Goal: Obtain resource: Download file/media

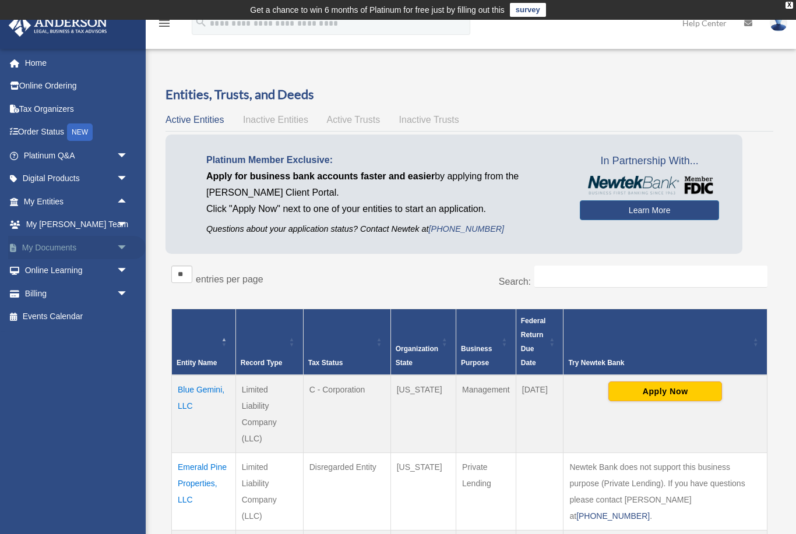
click at [122, 245] on span "arrow_drop_down" at bounding box center [127, 248] width 23 height 24
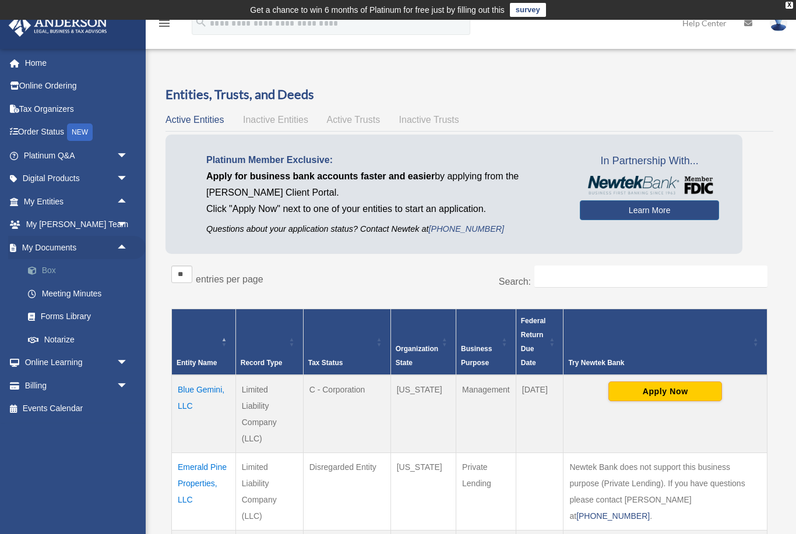
click at [46, 270] on link "Box" at bounding box center [80, 270] width 129 height 23
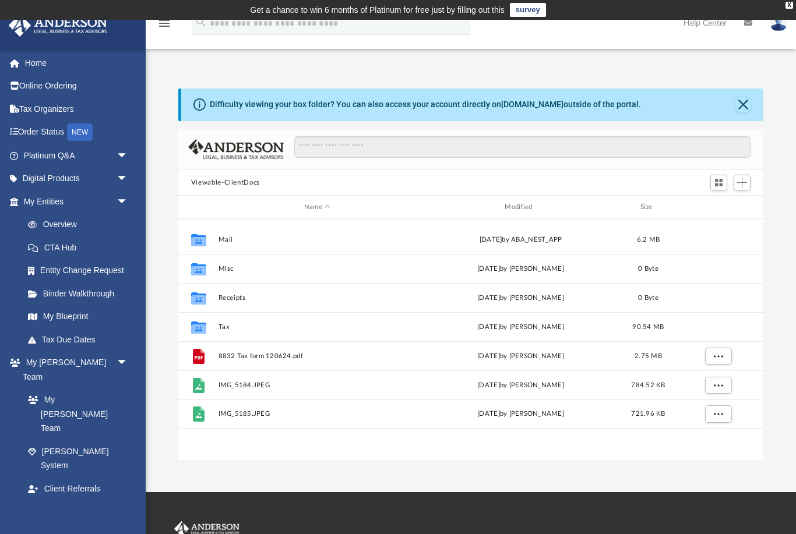
scroll to position [33, 0]
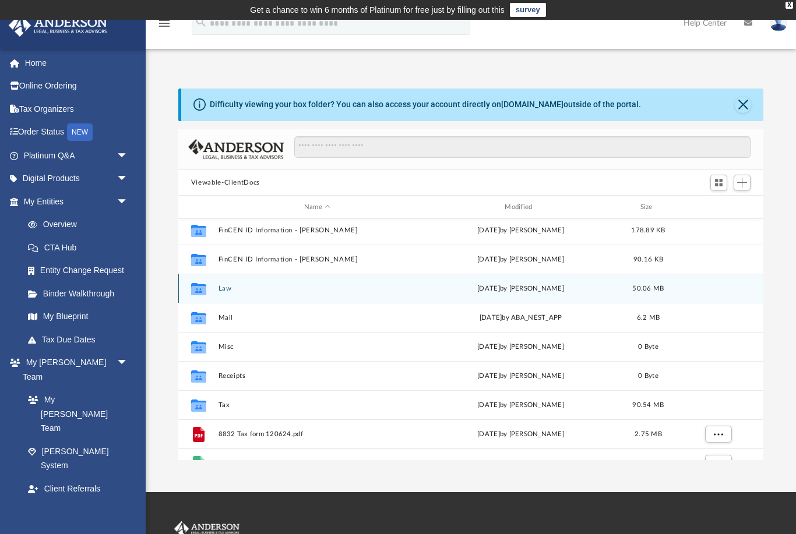
click at [225, 289] on button "Law" at bounding box center [317, 289] width 198 height 8
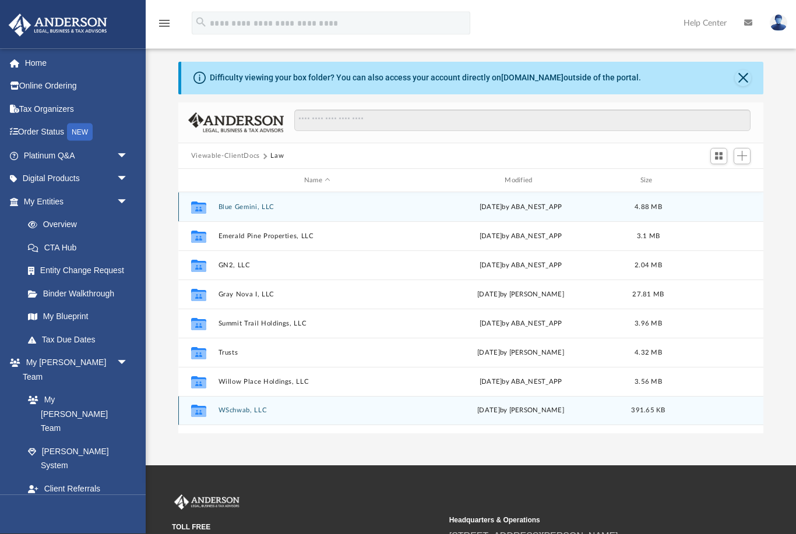
scroll to position [27, 0]
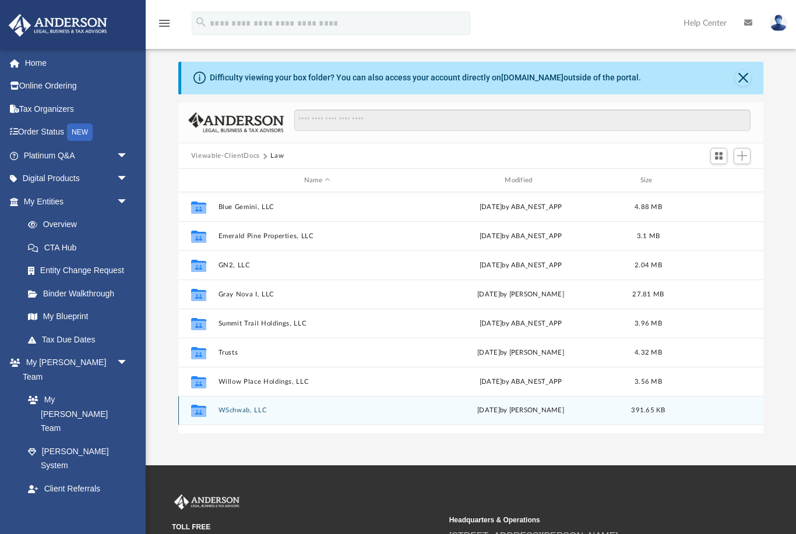
click at [249, 414] on button "WSchwab, LLC" at bounding box center [317, 411] width 198 height 8
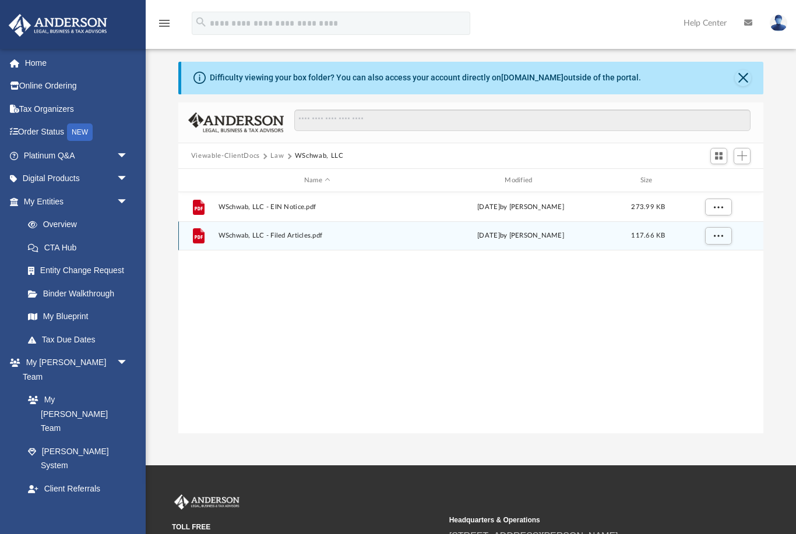
click at [287, 236] on span "WSchwab, LLC - Filed Articles.pdf" at bounding box center [317, 236] width 198 height 8
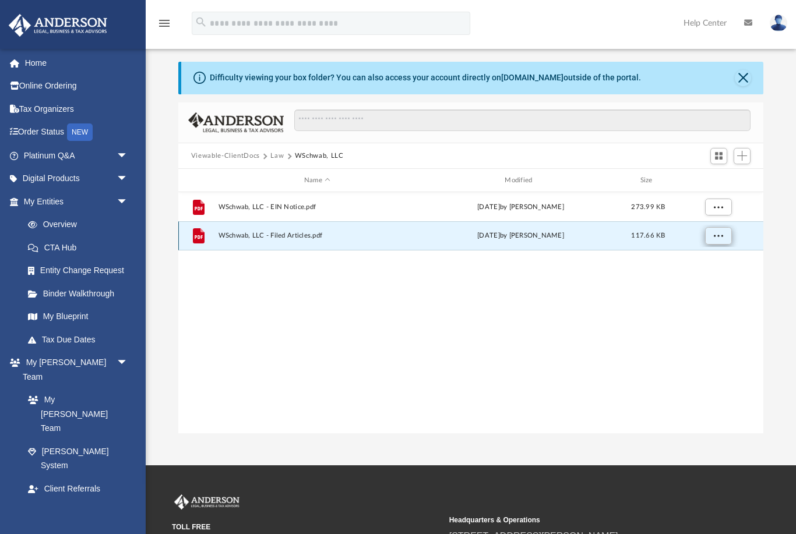
click at [715, 239] on span "More options" at bounding box center [717, 235] width 9 height 6
click at [709, 277] on li "Download" at bounding box center [707, 277] width 34 height 12
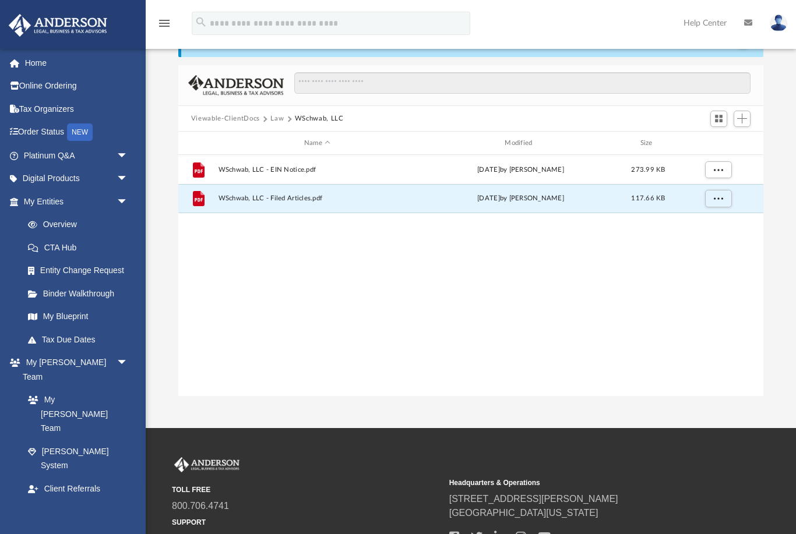
scroll to position [65, 0]
click at [0, 0] on html "X Get a chance to win 6 months of Platinum for free just by filling out this su…" at bounding box center [398, 285] width 796 height 701
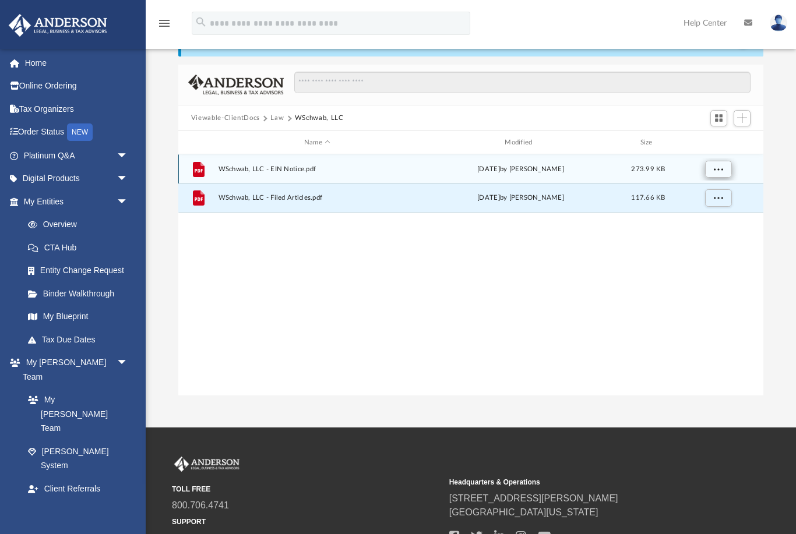
click at [715, 170] on span "More options" at bounding box center [717, 169] width 9 height 6
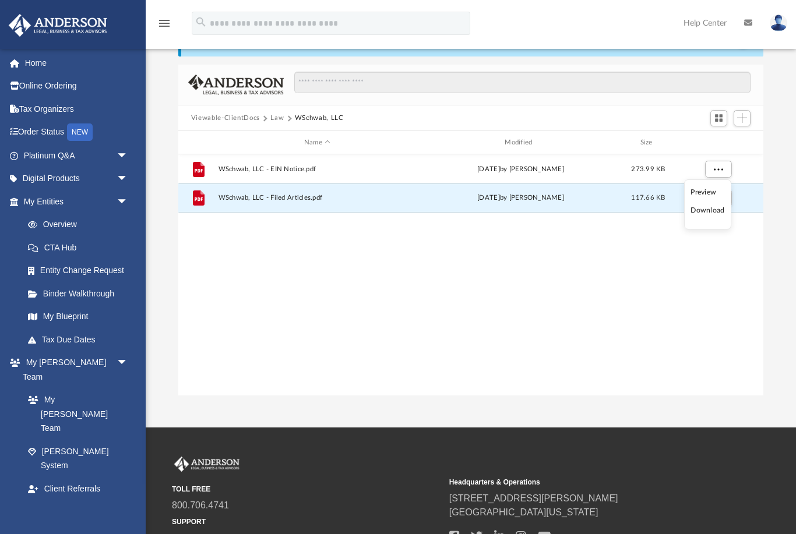
click at [709, 210] on li "Download" at bounding box center [707, 210] width 34 height 12
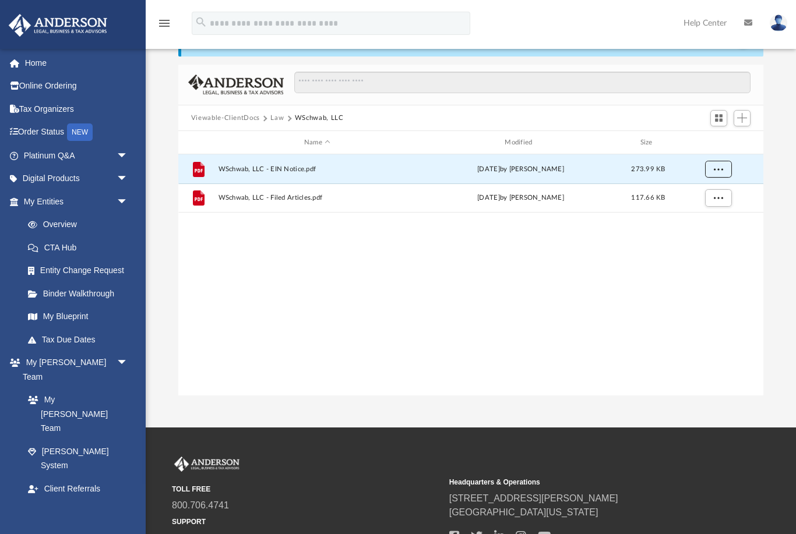
scroll to position [68, 0]
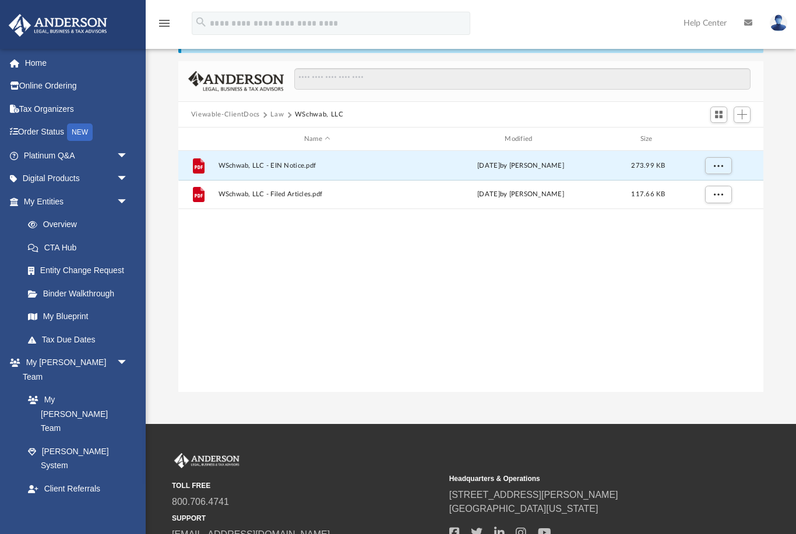
click at [274, 116] on button "Law" at bounding box center [276, 115] width 13 height 10
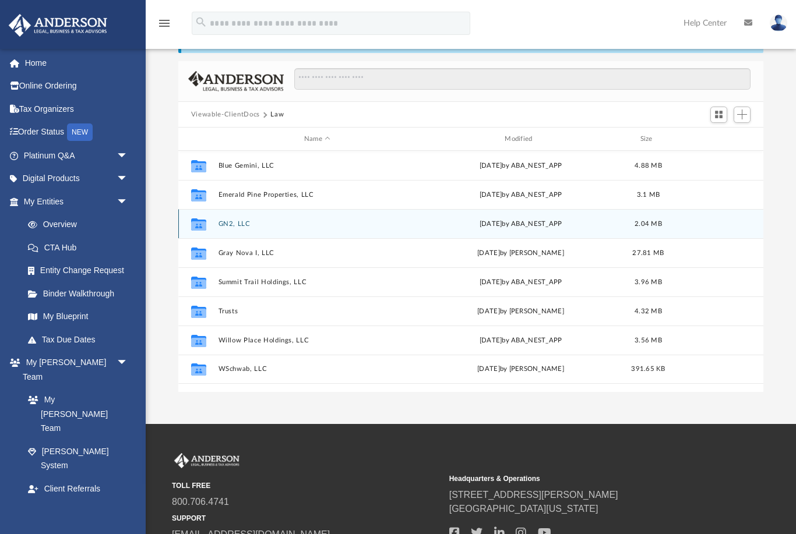
click at [235, 225] on button "GN2, LLC" at bounding box center [317, 224] width 198 height 8
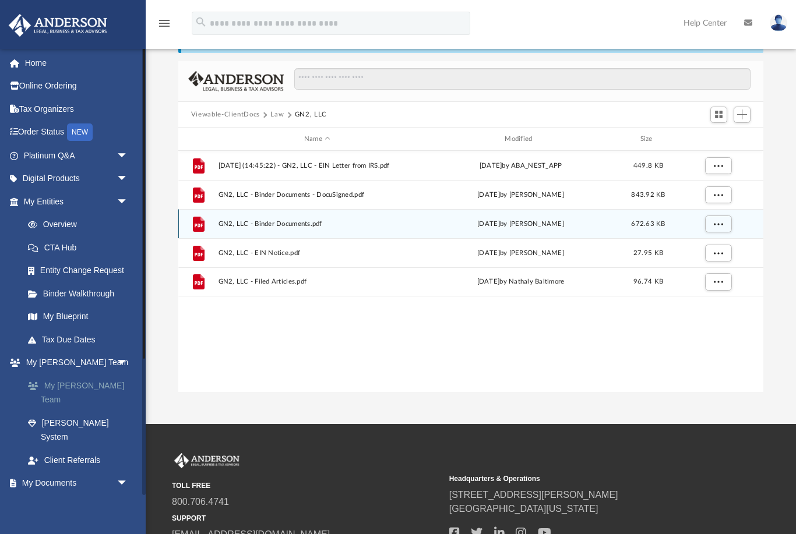
click at [81, 382] on link "My [PERSON_NAME] Team" at bounding box center [80, 392] width 129 height 37
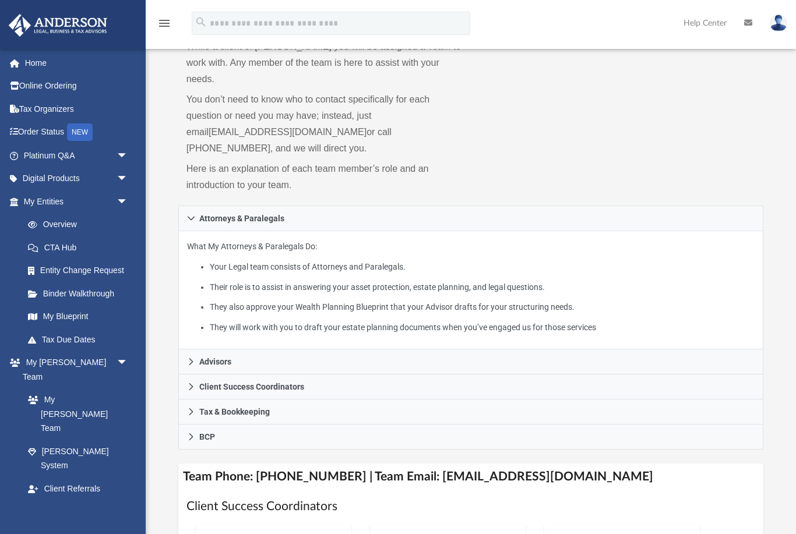
scroll to position [91, 0]
click at [508, 464] on h4 "Team Phone: [PHONE_NUMBER] | Team Email: [EMAIL_ADDRESS][DOMAIN_NAME]" at bounding box center [470, 477] width 585 height 26
drag, startPoint x: 419, startPoint y: 458, endPoint x: 592, endPoint y: 450, distance: 173.2
click at [592, 464] on h4 "Team Phone: [PHONE_NUMBER] | Team Email: [EMAIL_ADDRESS][DOMAIN_NAME]" at bounding box center [470, 477] width 585 height 26
